Goal: Transaction & Acquisition: Purchase product/service

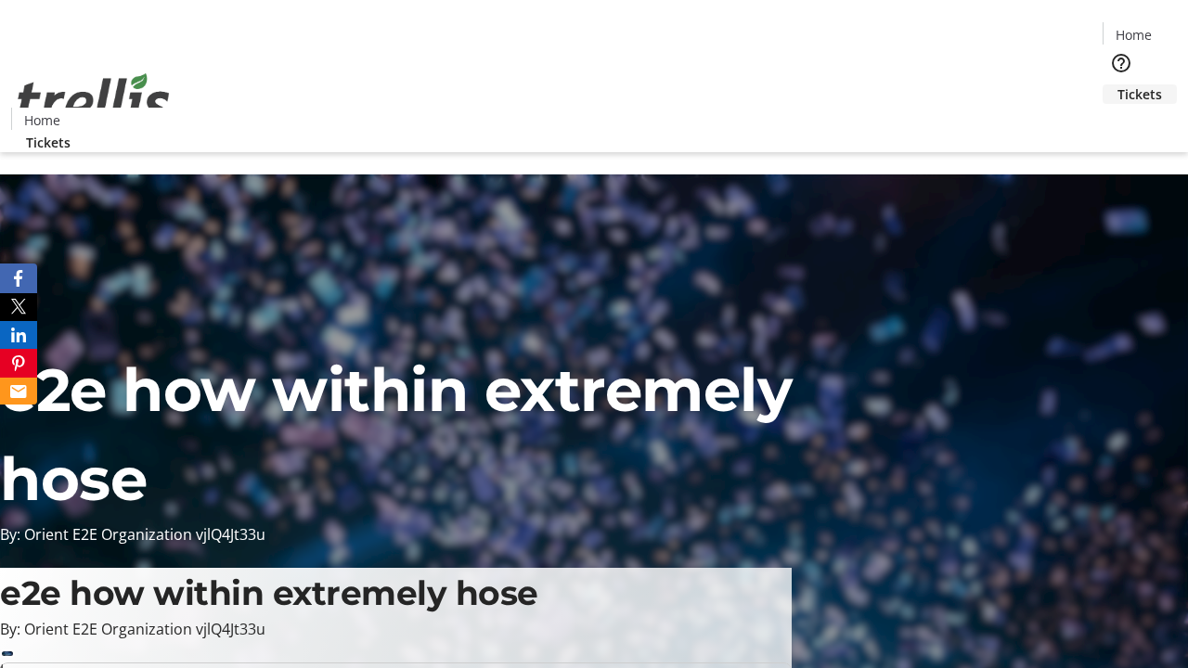
click at [1118, 84] on span "Tickets" at bounding box center [1140, 93] width 45 height 19
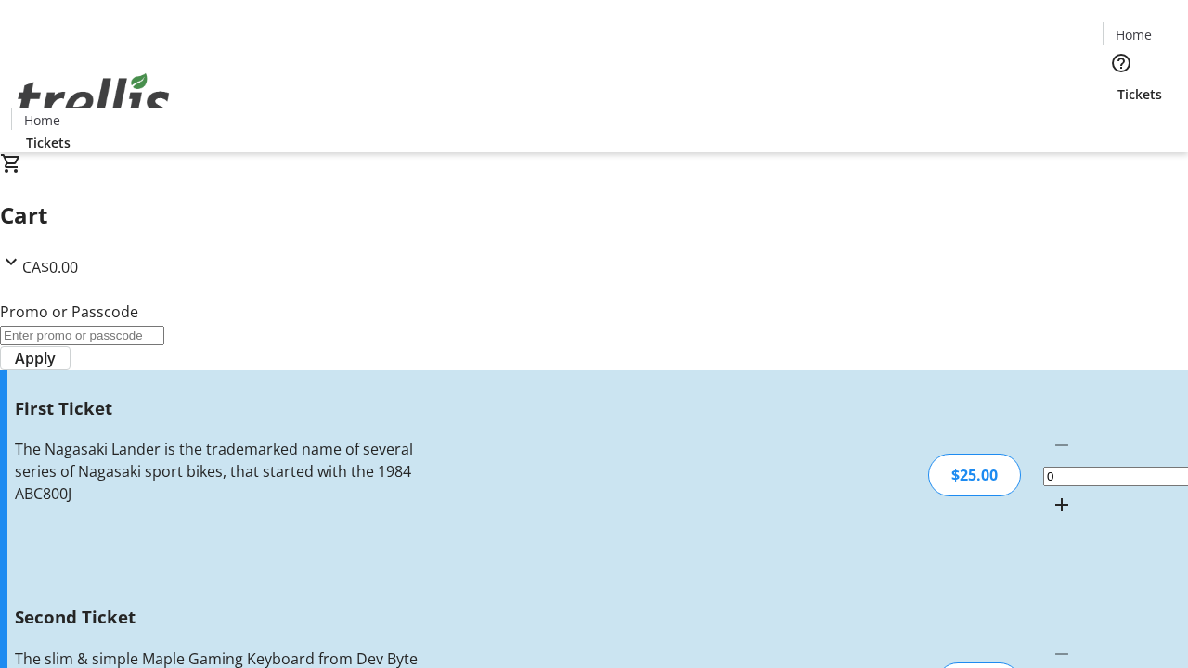
click at [1051, 494] on mat-icon "Increment by one" at bounding box center [1062, 505] width 22 height 22
type input "1"
type input "2"
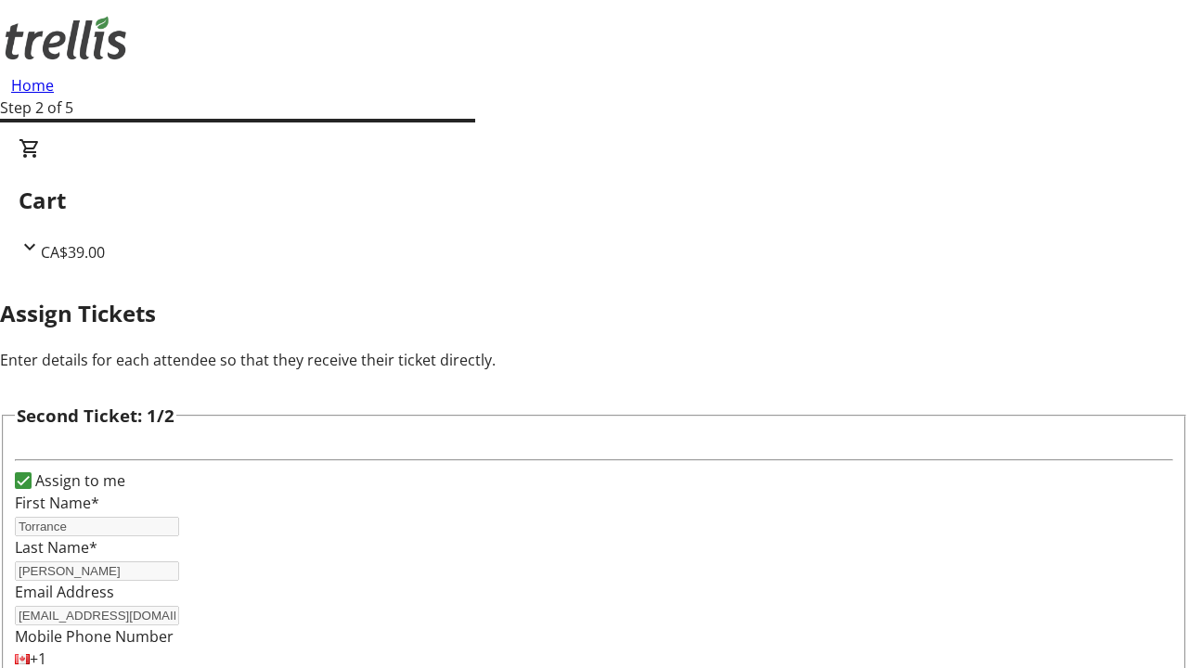
type input "Torrance"
type input "[PERSON_NAME]"
type input "[EMAIL_ADDRESS][DOMAIN_NAME]"
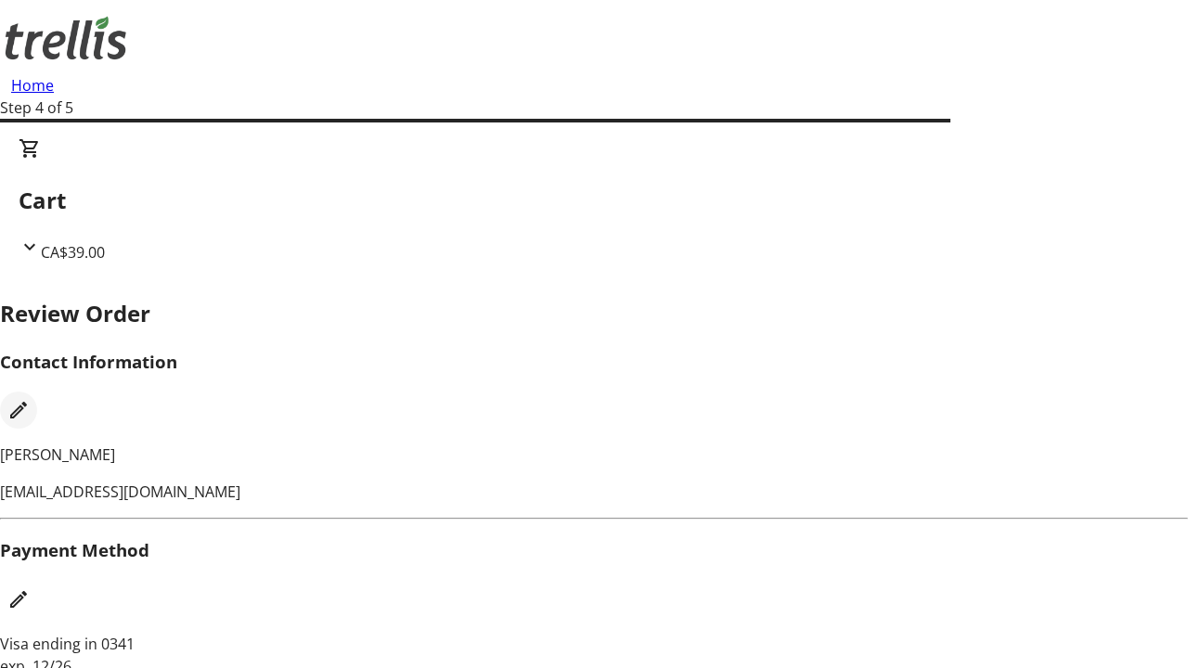
click at [30, 399] on mat-icon "Edit Contact Information" at bounding box center [18, 410] width 22 height 22
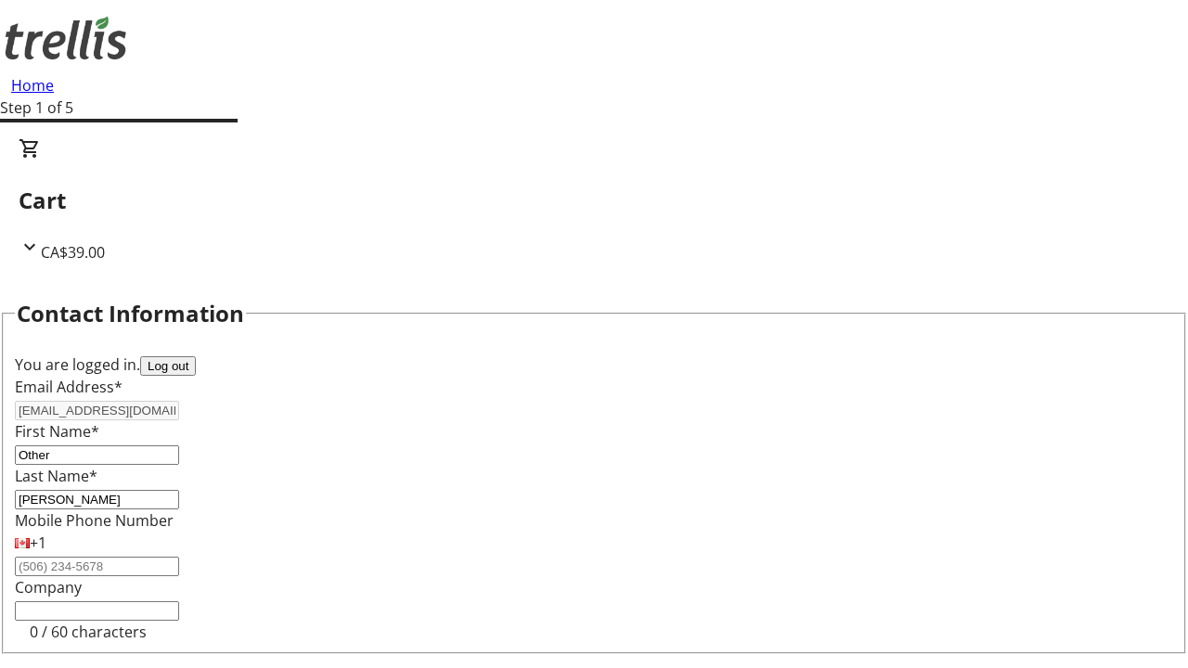
type input "Other"
type input "Name"
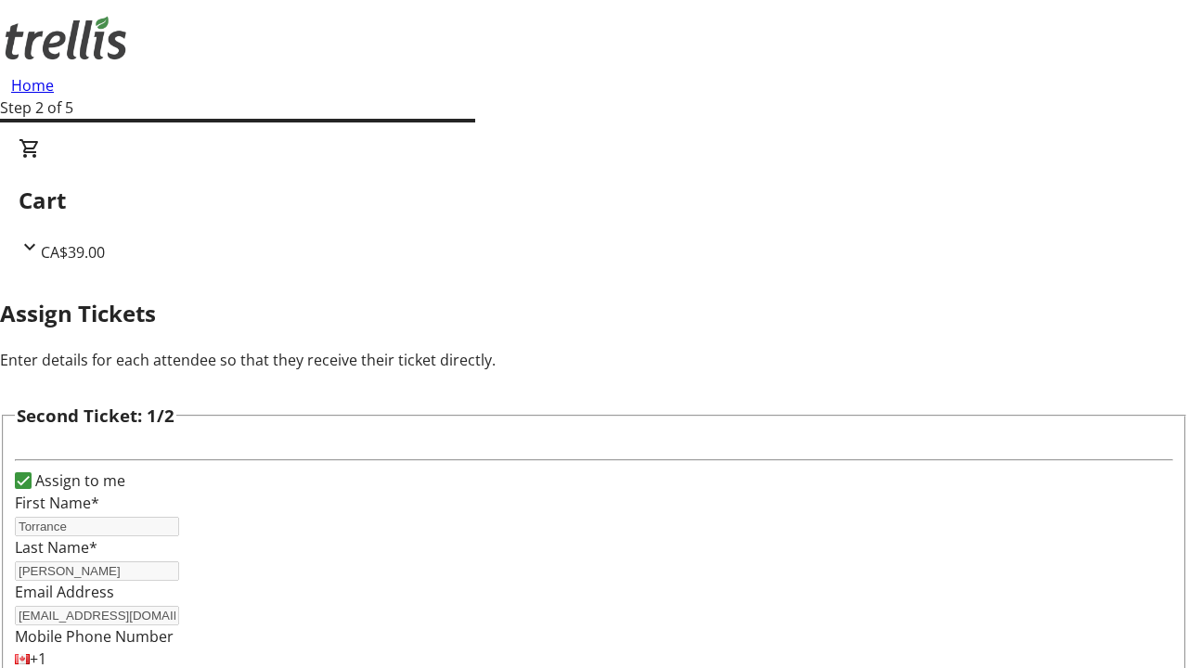
type input "Name"
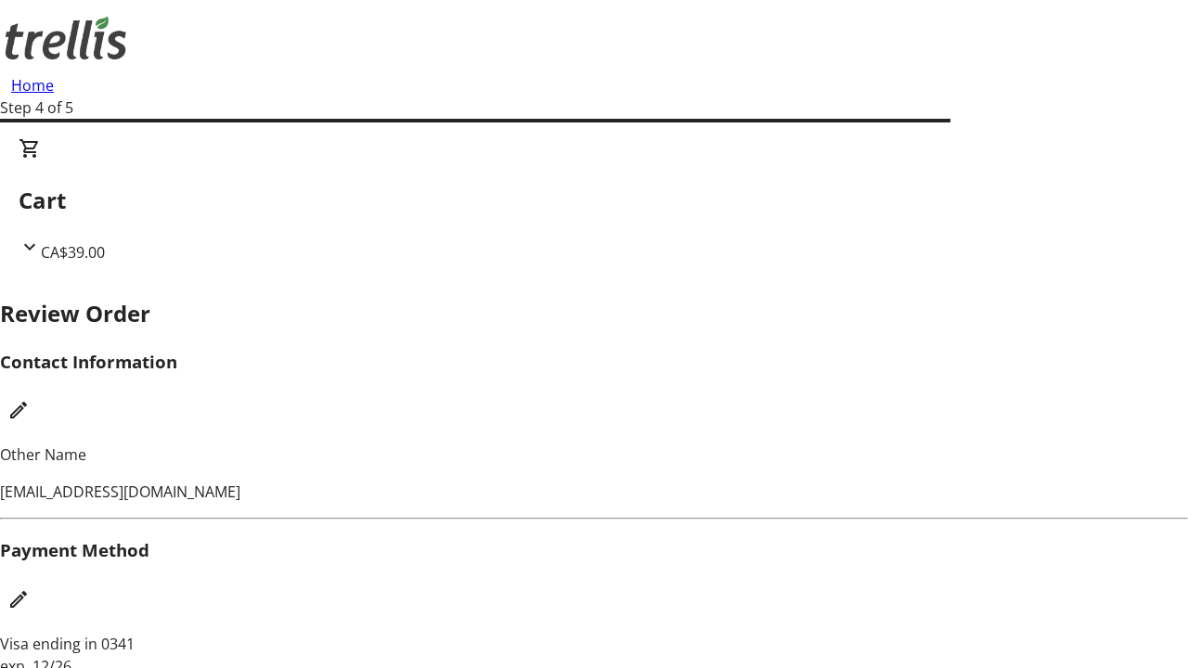
click at [30, 589] on mat-icon "Edit Payment Method" at bounding box center [18, 600] width 22 height 22
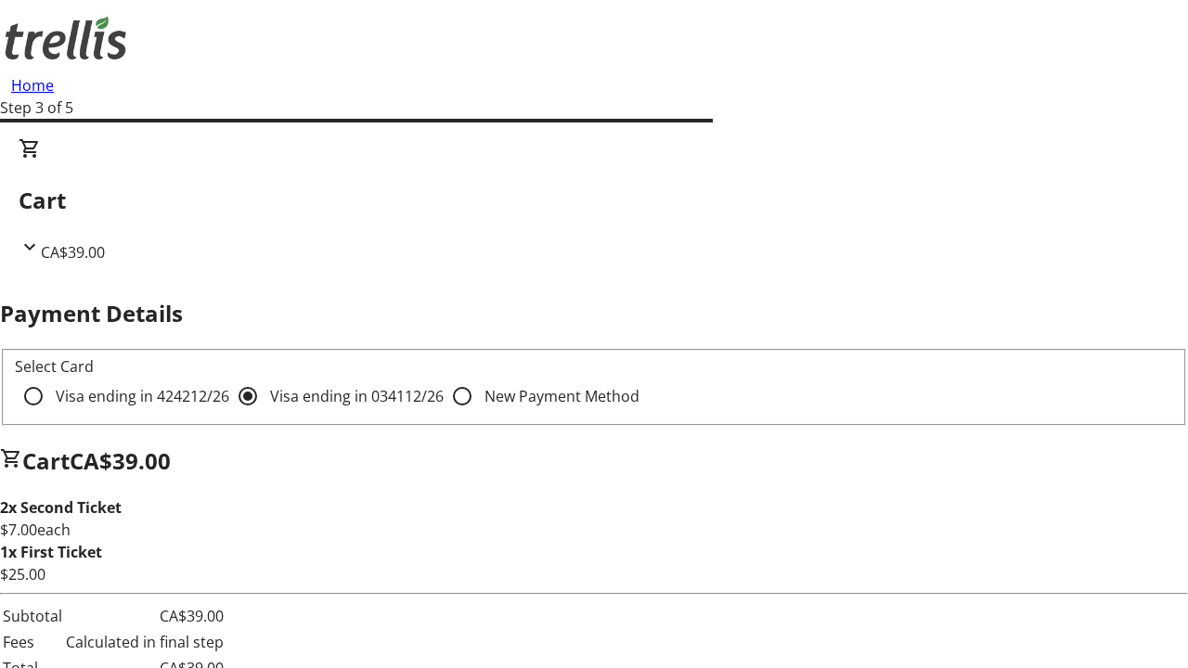
click at [52, 378] on input "Visa ending in 4242 12/26" at bounding box center [33, 396] width 37 height 37
radio input "true"
